Goal: Check status: Check status

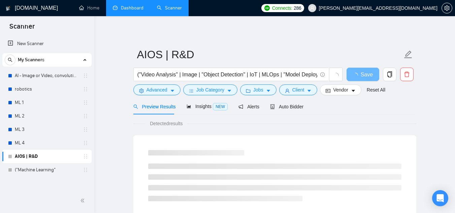
click at [135, 11] on link "Dashboard" at bounding box center [128, 8] width 31 height 6
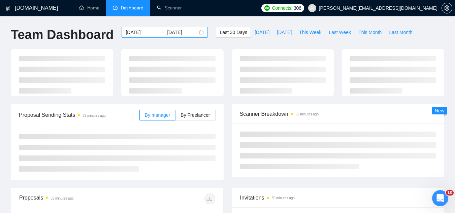
click at [135, 34] on input "[DATE]" at bounding box center [141, 32] width 31 height 7
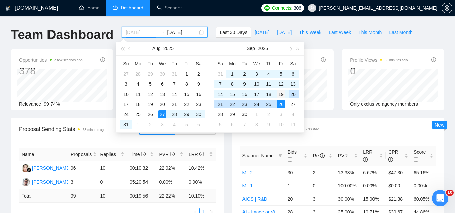
type input "[DATE]"
click at [284, 95] on div "19" at bounding box center [281, 94] width 8 height 8
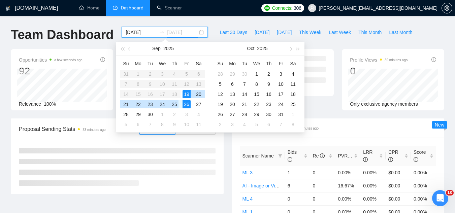
click at [173, 104] on div "25" at bounding box center [174, 104] width 8 height 8
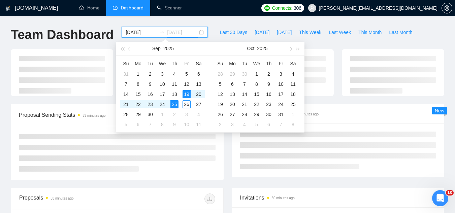
type input "[DATE]"
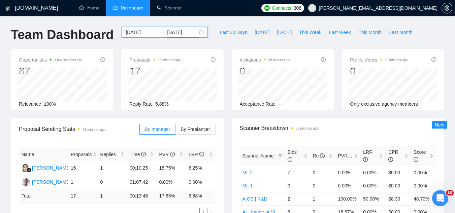
click at [132, 35] on input "[DATE]" at bounding box center [141, 32] width 31 height 7
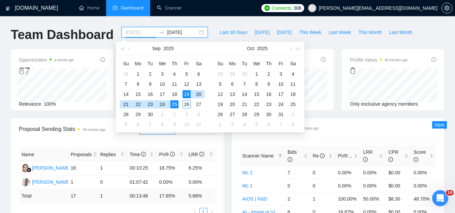
type input "[DATE]"
drag, startPoint x: 175, startPoint y: 106, endPoint x: 141, endPoint y: 138, distance: 46.7
click at [175, 106] on div "25" at bounding box center [174, 104] width 8 height 8
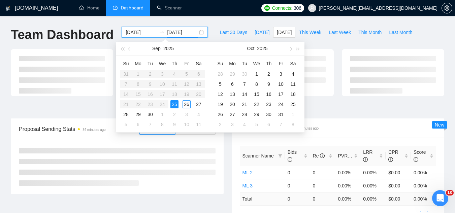
click at [188, 93] on table "Su Mo Tu We Th Fr Sa 31 1 2 3 4 5 6 7 8 9 10 11 12 13 14 15 16 17 18 19 20 21 2…" at bounding box center [162, 93] width 85 height 71
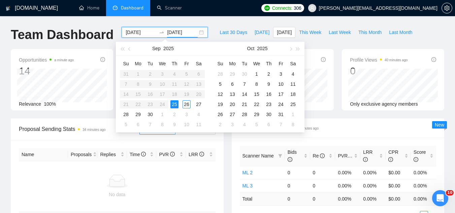
click at [185, 96] on table "Su Mo Tu We Th Fr Sa 31 1 2 3 4 5 6 7 8 9 10 11 12 13 14 15 16 17 18 19 20 21 2…" at bounding box center [162, 93] width 85 height 71
click at [186, 104] on div "26" at bounding box center [187, 104] width 8 height 8
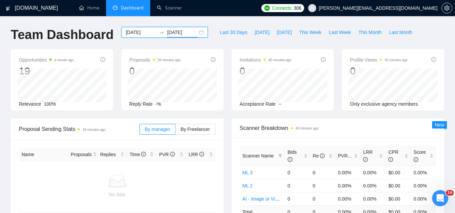
click at [167, 33] on input "[DATE]" at bounding box center [182, 32] width 31 height 7
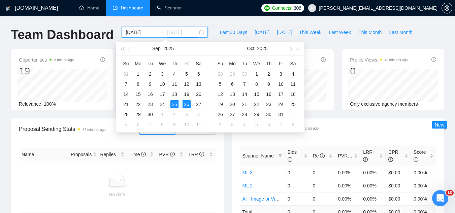
type input "[DATE]"
click at [131, 34] on input "[DATE]" at bounding box center [141, 32] width 31 height 7
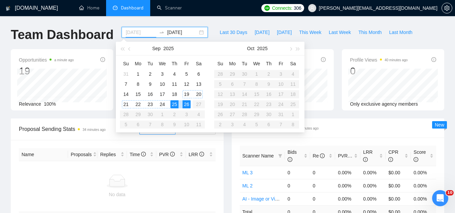
click at [188, 92] on div "19" at bounding box center [187, 94] width 8 height 8
type input "[DATE]"
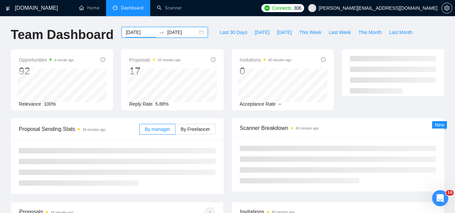
click at [175, 31] on input "[DATE]" at bounding box center [182, 32] width 31 height 7
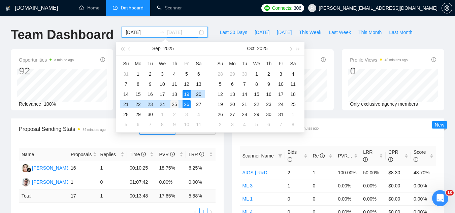
type input "[DATE]"
click at [175, 105] on div "25" at bounding box center [174, 104] width 8 height 8
